Goal: Find specific page/section: Find specific page/section

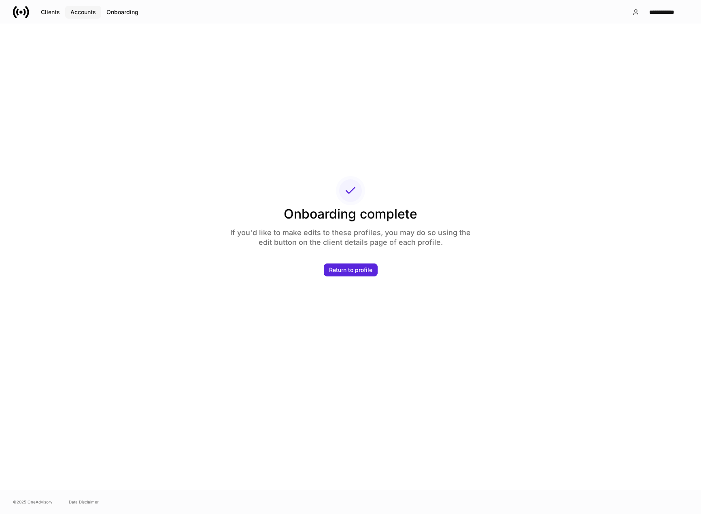
click at [87, 11] on div "Accounts" at bounding box center [82, 12] width 25 height 6
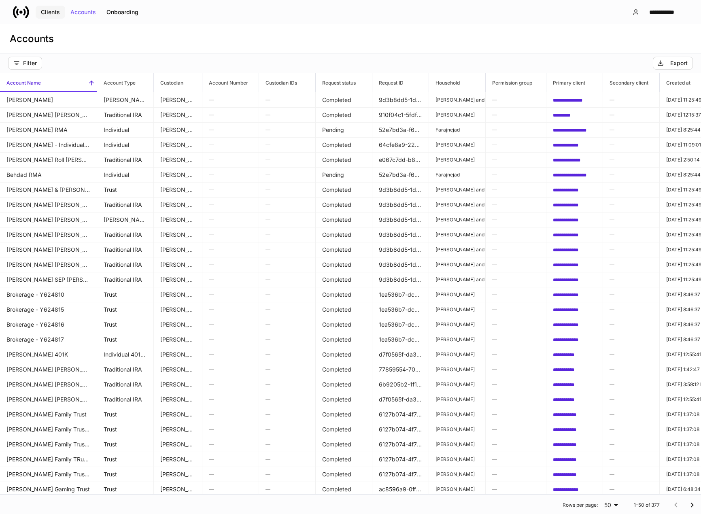
click at [47, 13] on div "Clients" at bounding box center [50, 12] width 19 height 6
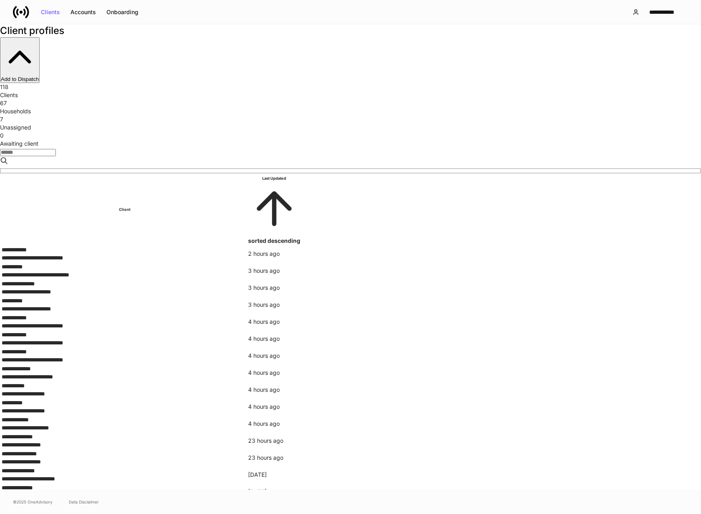
click at [375, 123] on div "Unassigned" at bounding box center [350, 127] width 701 height 8
